Goal: Task Accomplishment & Management: Use online tool/utility

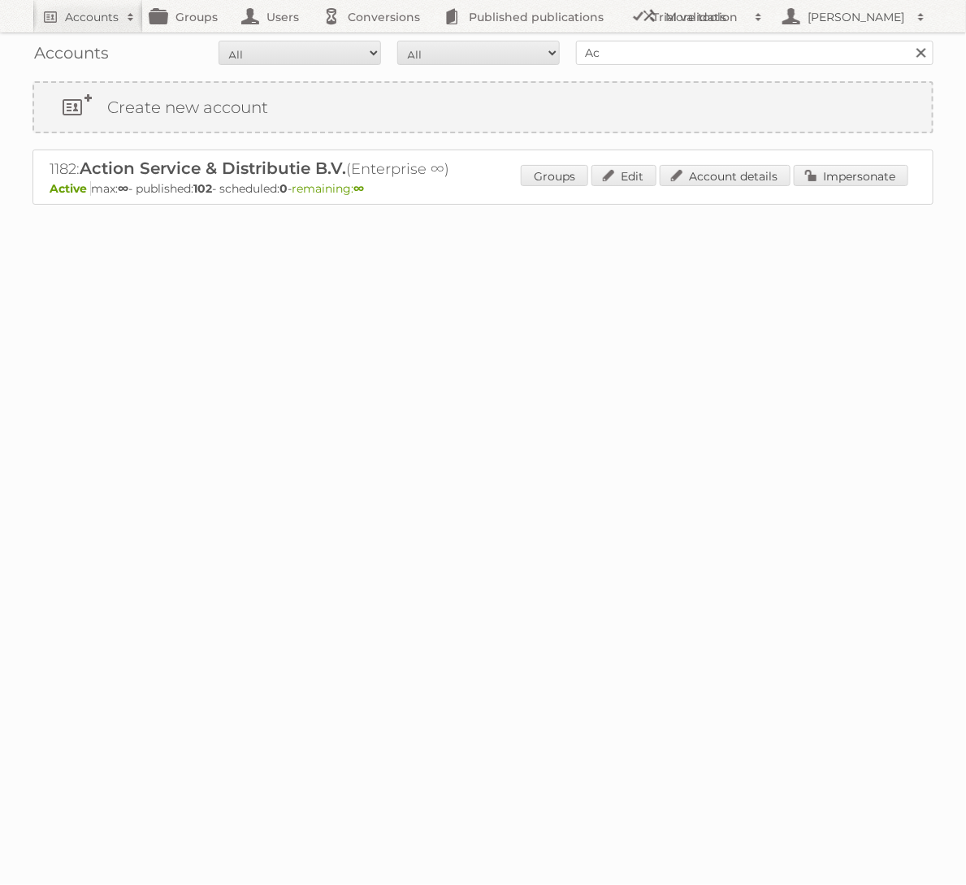
type input "A"
click at [909, 41] on input "Search" at bounding box center [921, 53] width 24 height 24
type input "gamma"
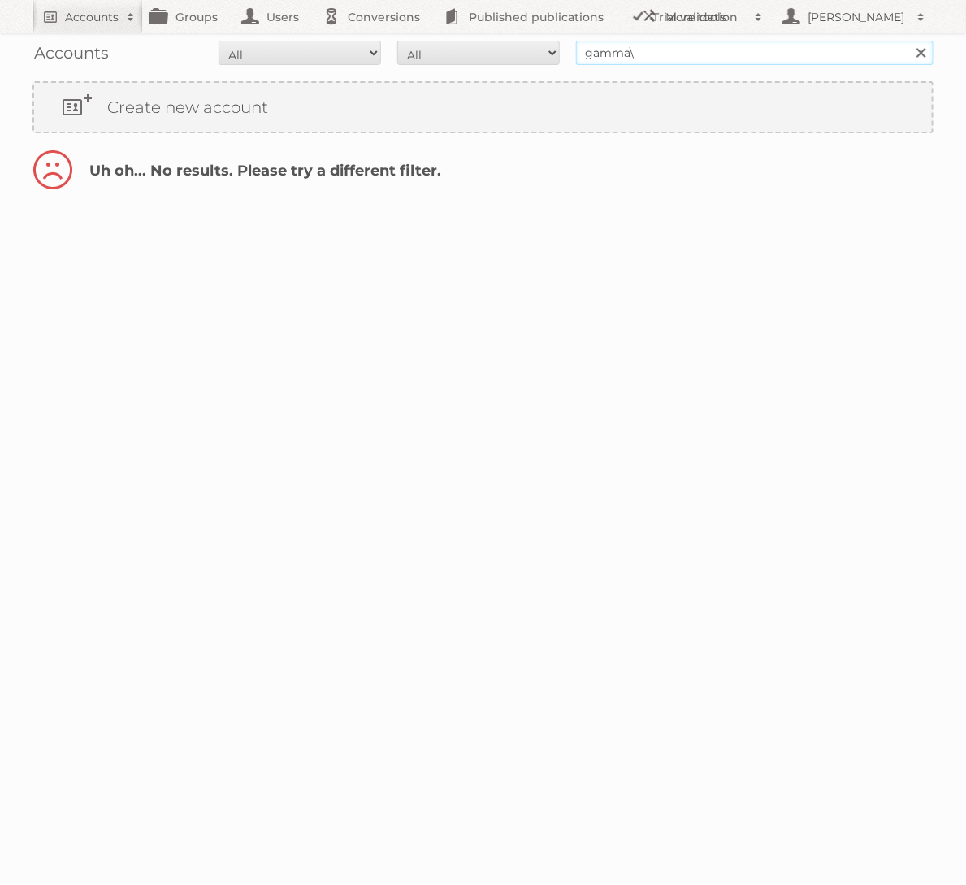
click at [738, 58] on input "gamma\" at bounding box center [755, 53] width 358 height 24
type input "gamma"
click at [909, 41] on input "Search" at bounding box center [921, 53] width 24 height 24
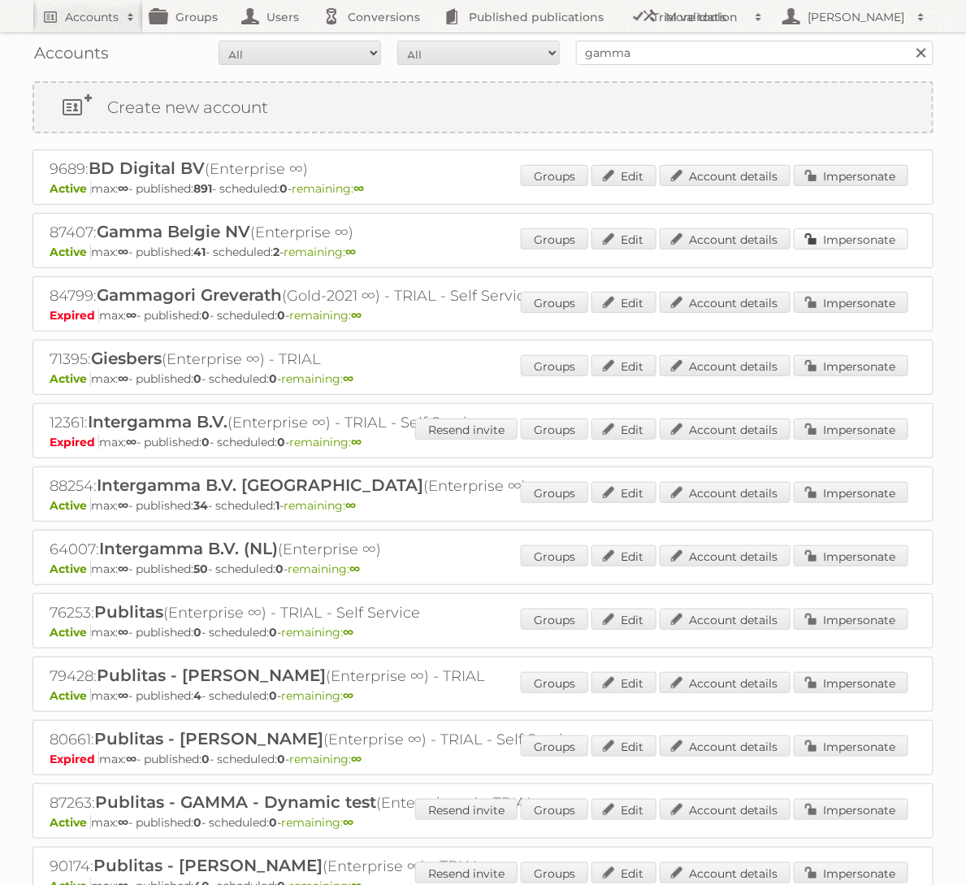
click at [852, 232] on link "Impersonate" at bounding box center [851, 238] width 115 height 21
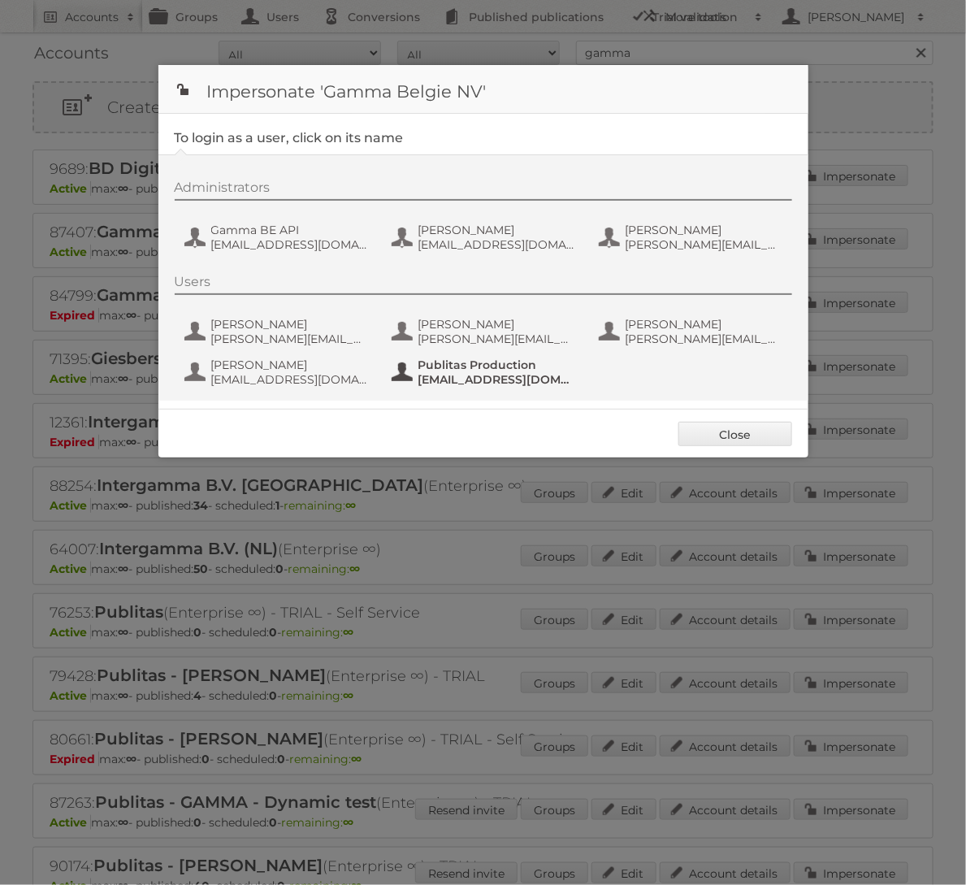
click at [523, 367] on span "Publitas Production" at bounding box center [498, 365] width 158 height 15
